Goal: Task Accomplishment & Management: Use online tool/utility

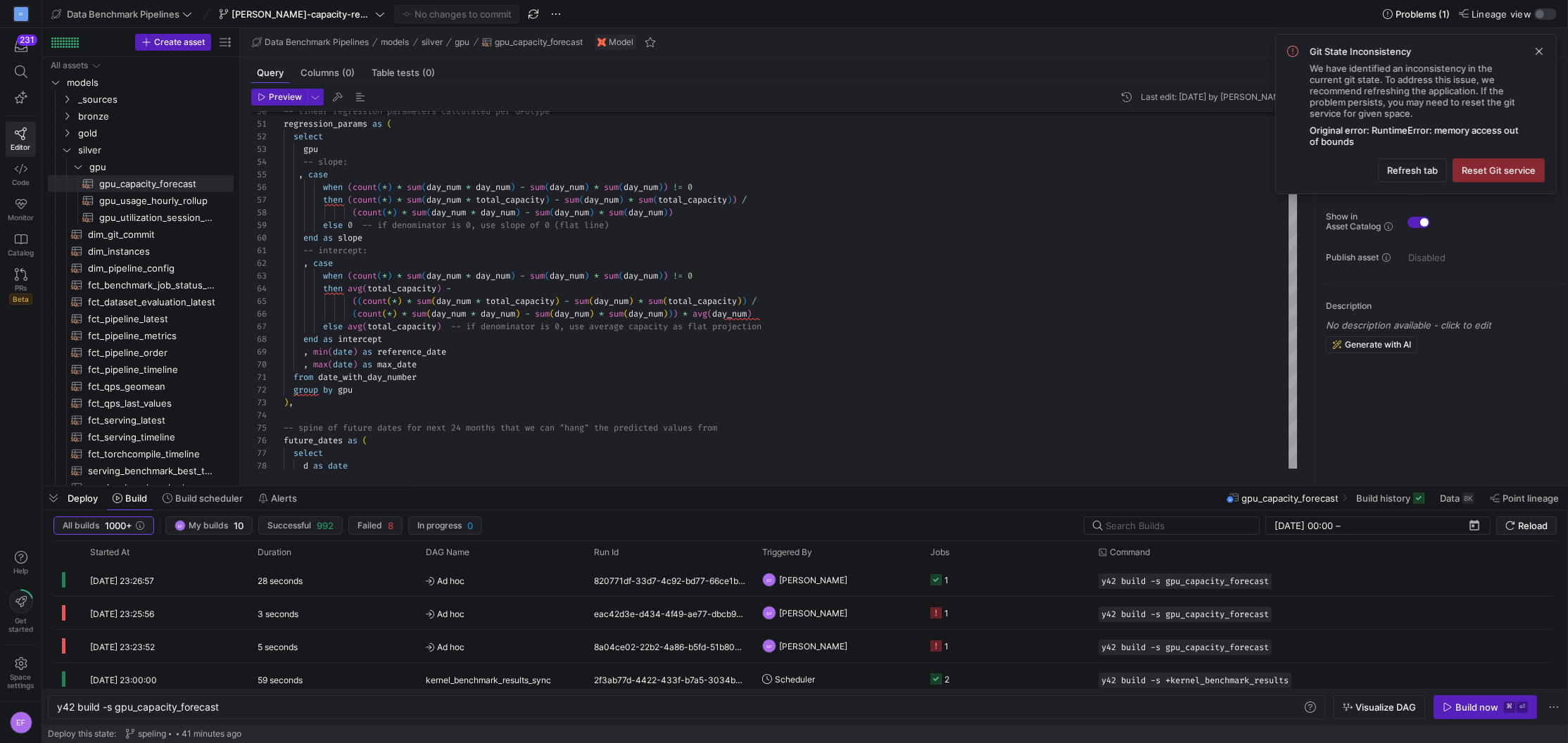
scroll to position [0, 161]
click at [524, 12] on span "button" at bounding box center [533, 13] width 17 height 17
click at [1419, 169] on span "Refresh tab" at bounding box center [1412, 170] width 50 height 12
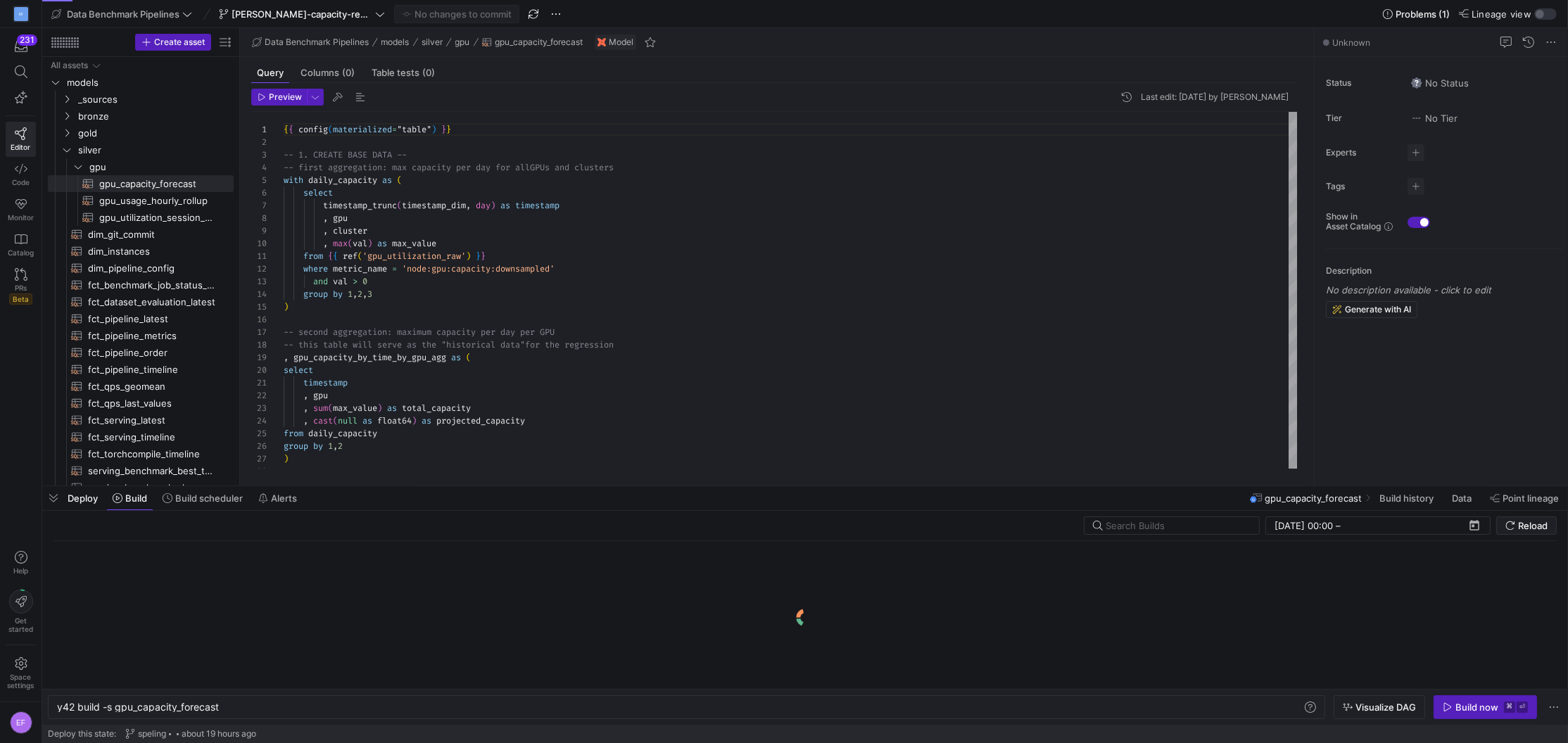
scroll to position [0, 161]
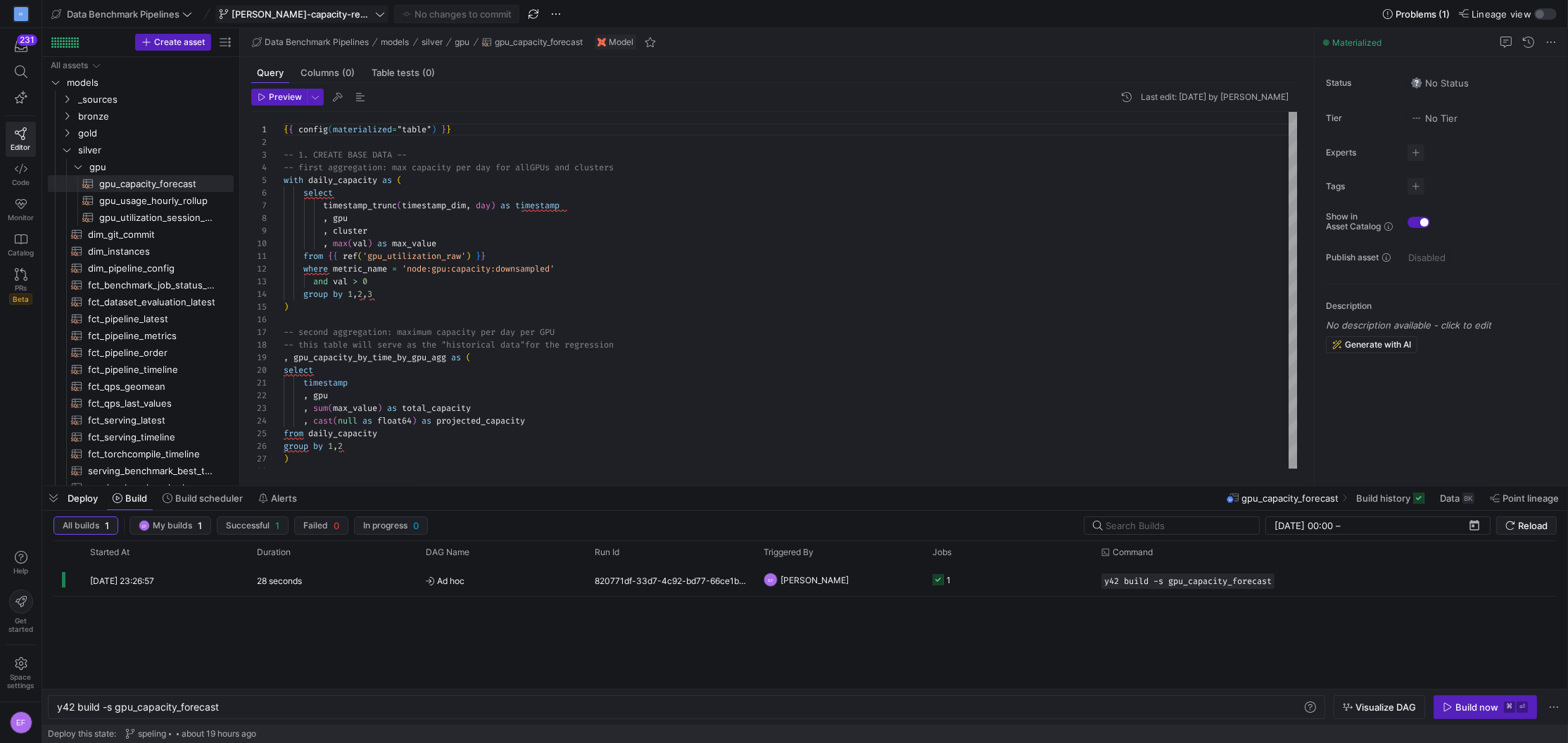
click at [375, 16] on icon at bounding box center [380, 13] width 10 height 10
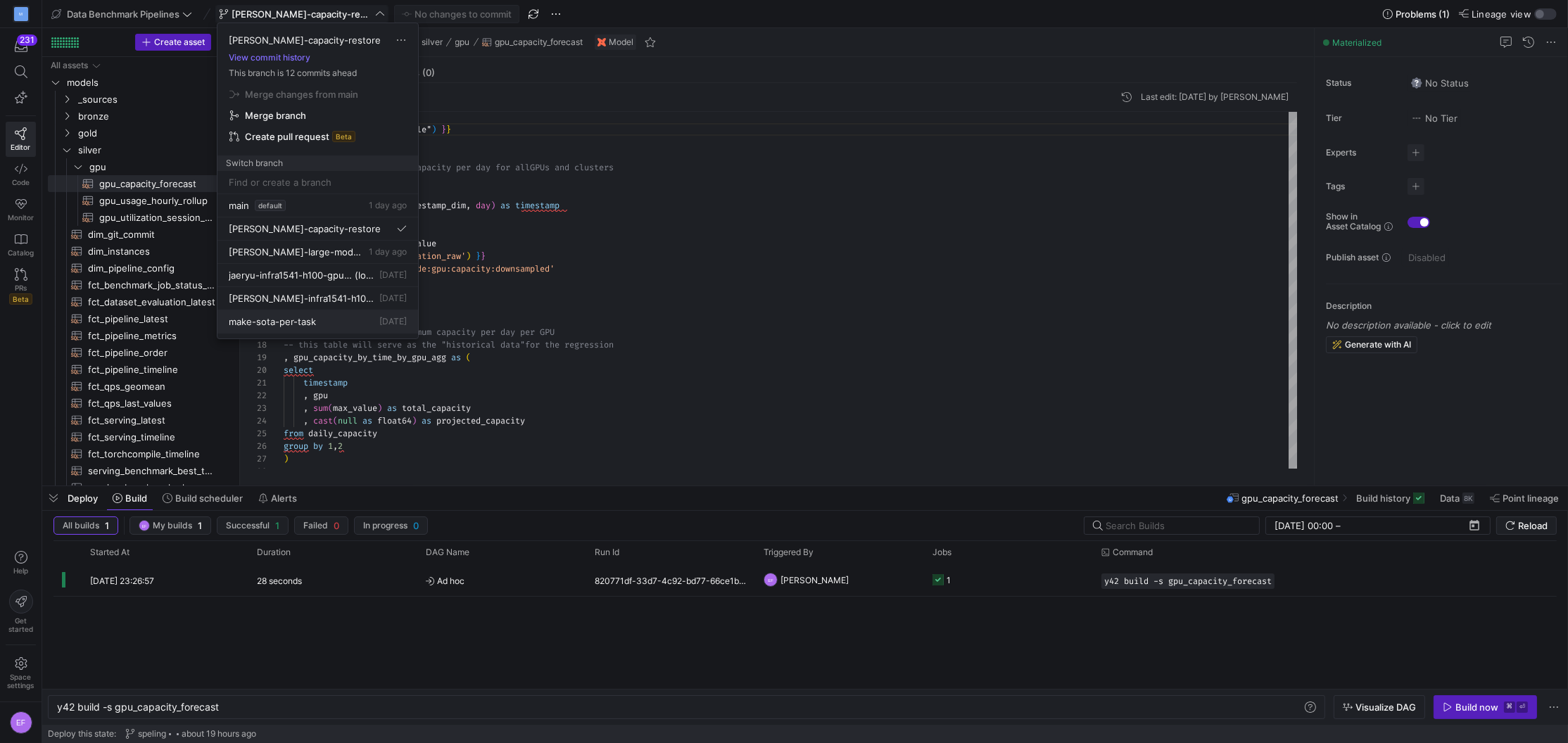
click at [327, 325] on div "make-sota-per-task 2 days ago" at bounding box center [318, 322] width 178 height 12
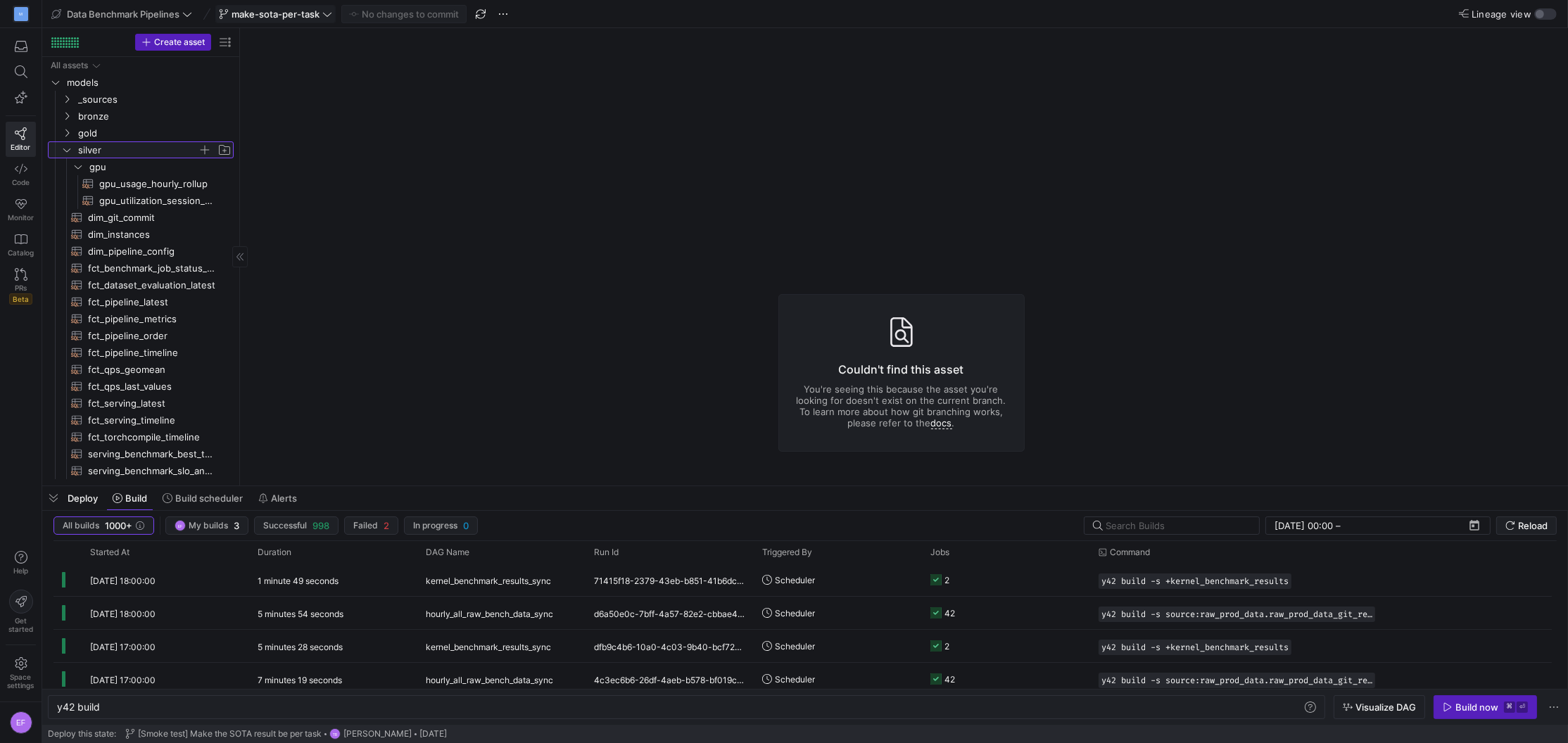
click at [67, 153] on icon "Press SPACE to select this row." at bounding box center [66, 149] width 10 height 8
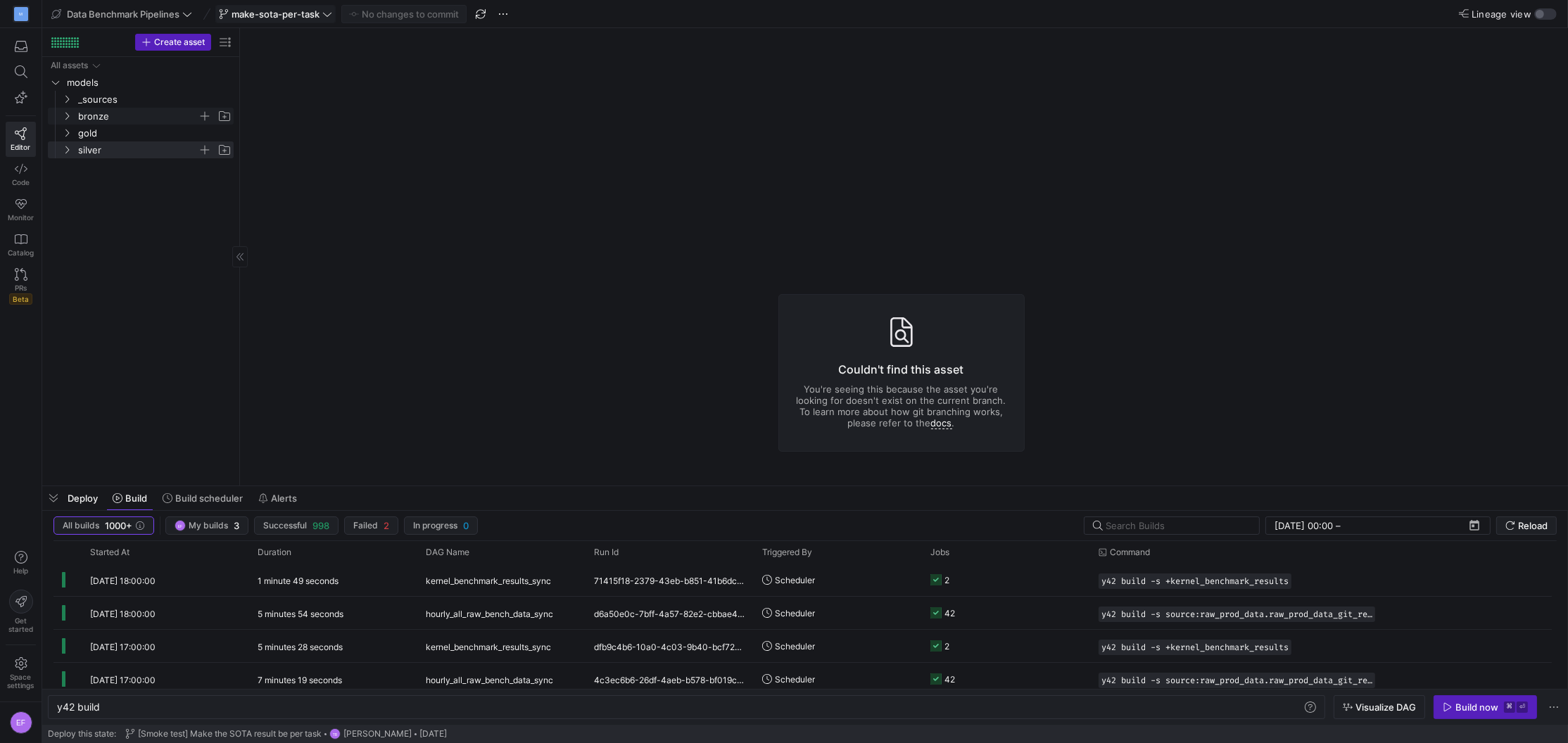
click at [68, 112] on icon "Press SPACE to select this row." at bounding box center [66, 116] width 10 height 8
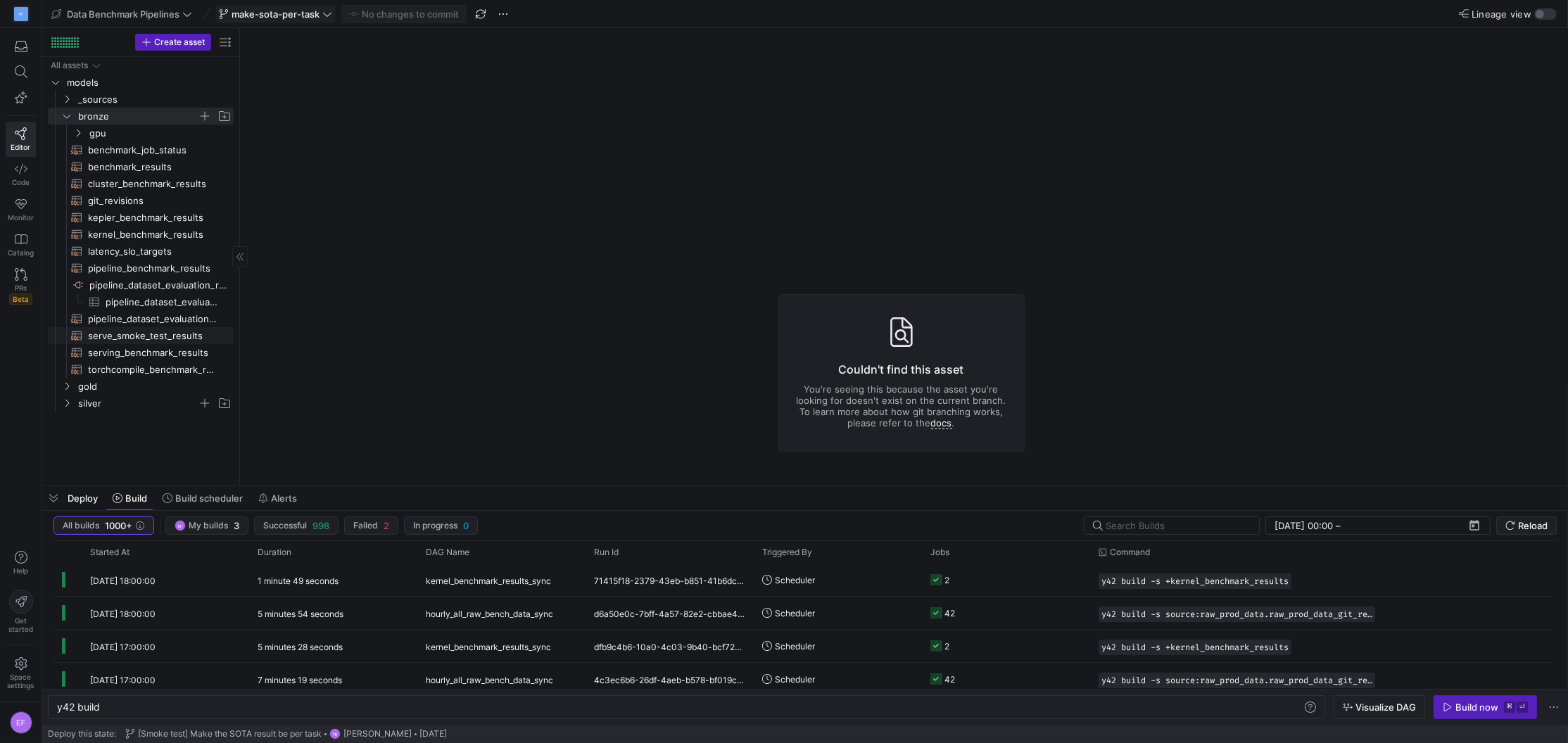
click at [107, 336] on span "serve_smoke_test_results​​​​​​​​​​" at bounding box center [153, 336] width 129 height 16
type textarea "y42 build -s serve_smoke_test_results"
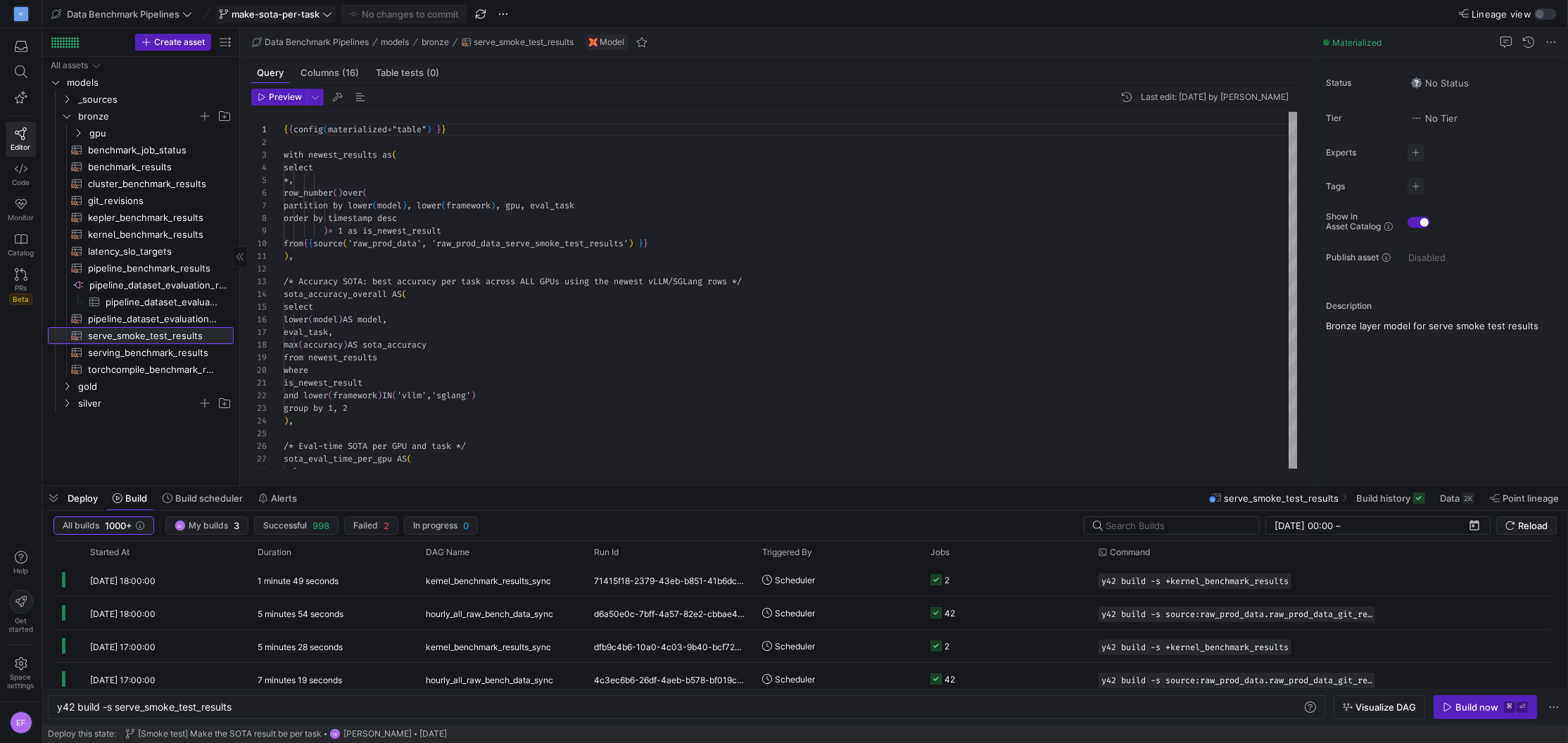
scroll to position [127, 0]
type textarea "), /* Accuracy SOTA: best accuracy per task across ALL GPUs using the newest vL…"
click at [577, 349] on div "{ { config ( materialized = "table" ) } } with newest_results as ( select * , r…" at bounding box center [791, 562] width 1015 height 898
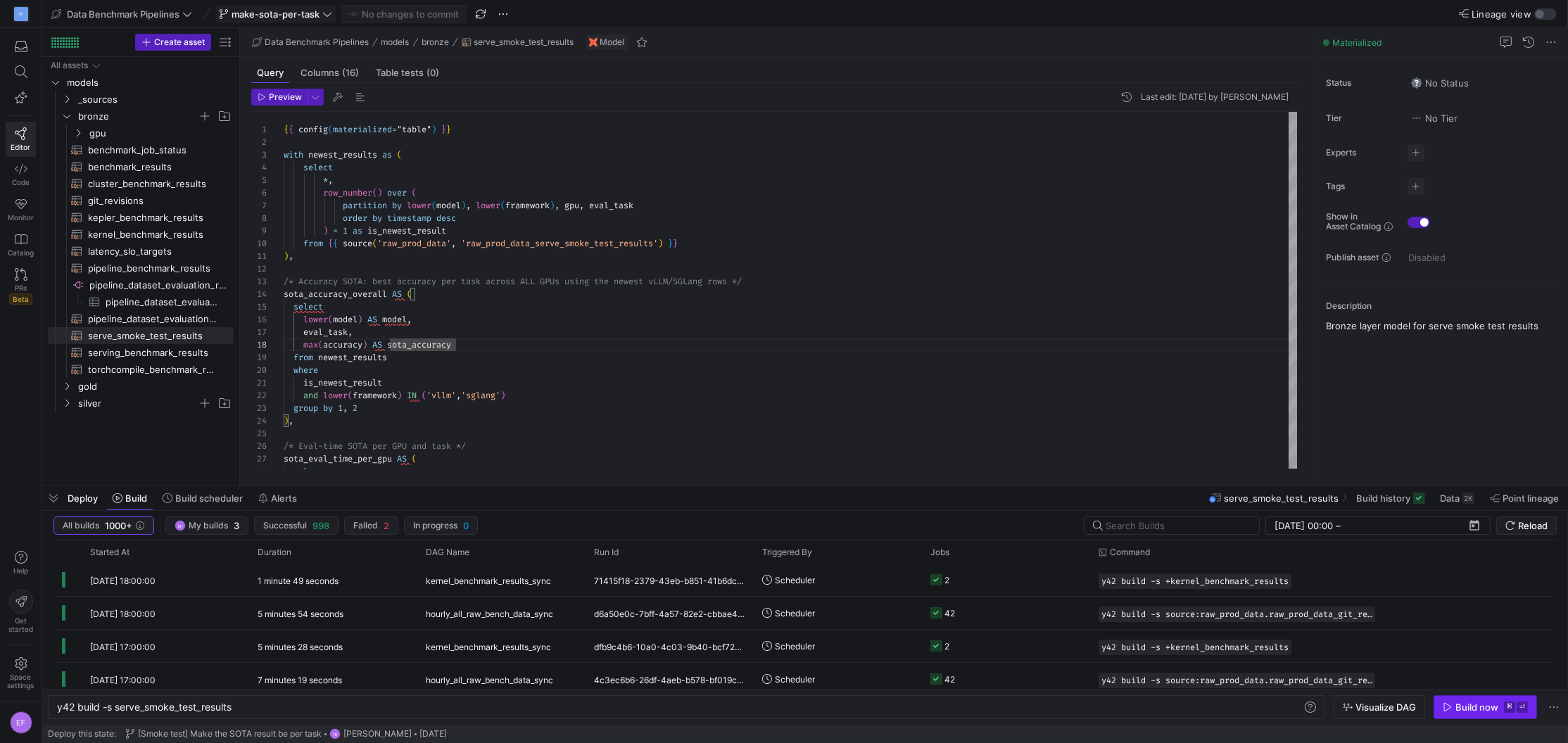
click at [1467, 708] on div "Build now" at bounding box center [1476, 707] width 43 height 12
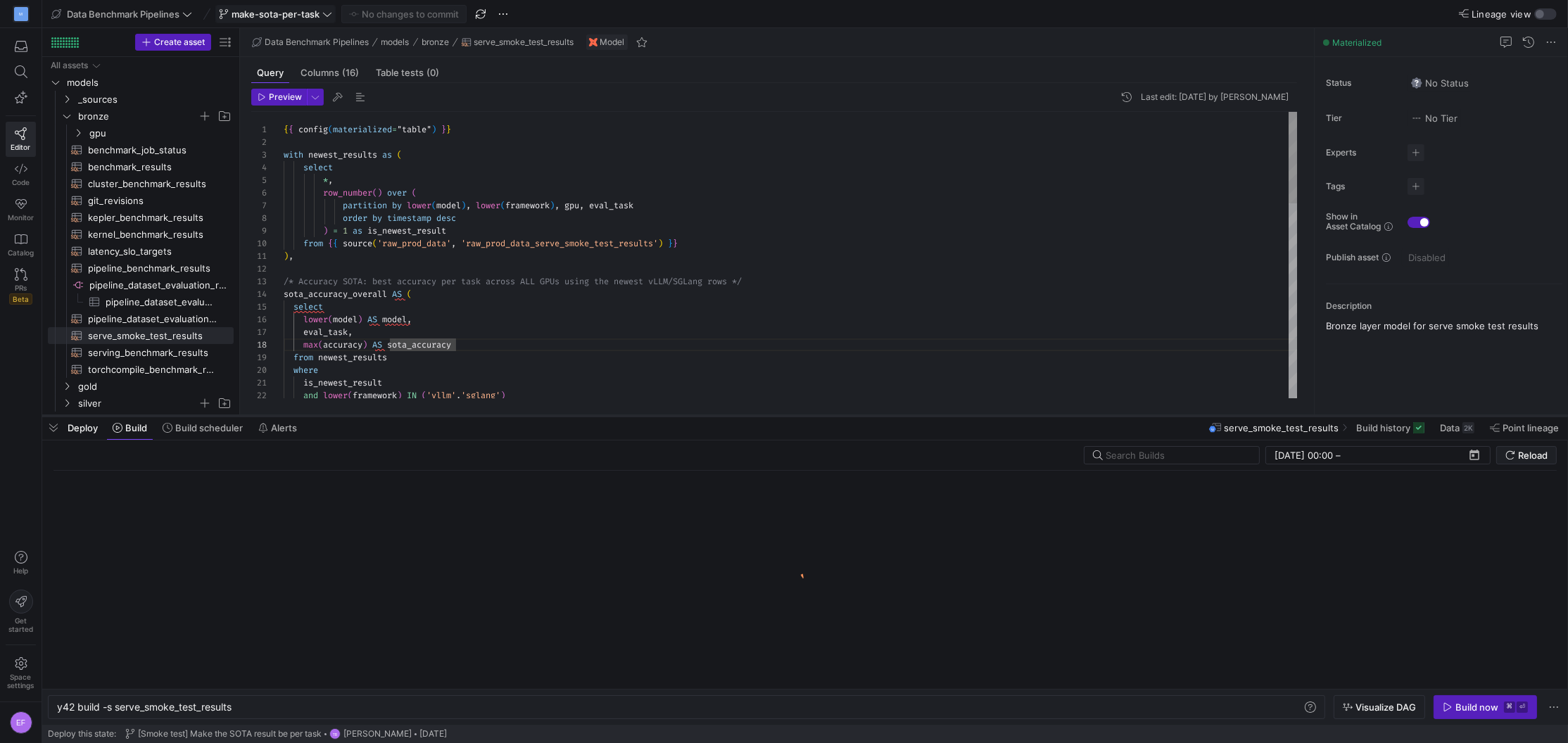
drag, startPoint x: 1042, startPoint y: 484, endPoint x: 1047, endPoint y: 414, distance: 70.2
click at [1047, 414] on div at bounding box center [805, 416] width 1526 height 5
